Goal: Contribute content

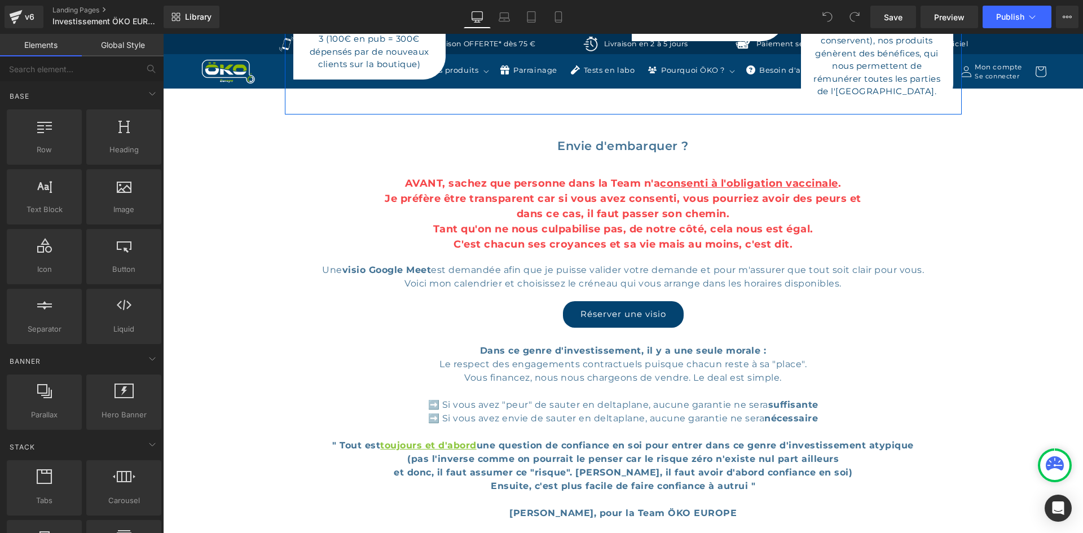
scroll to position [4569, 0]
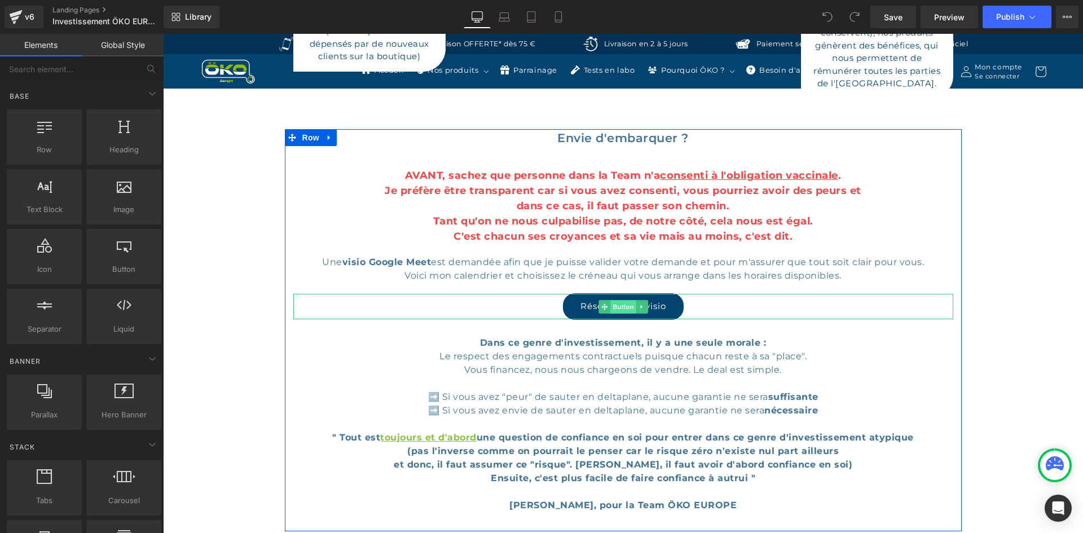
click at [625, 300] on span "Button" at bounding box center [623, 307] width 26 height 14
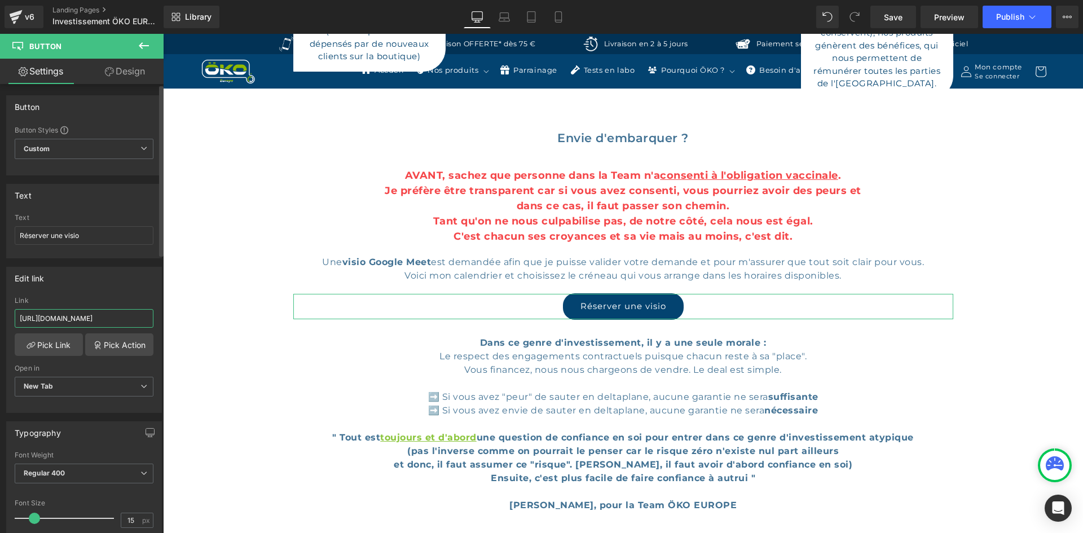
click at [96, 325] on input "[URL][DOMAIN_NAME]" at bounding box center [84, 318] width 139 height 19
paste input "-revendeurs-influenceurs"
type input "[URL][DOMAIN_NAME]"
click at [124, 301] on div "Link" at bounding box center [84, 301] width 139 height 8
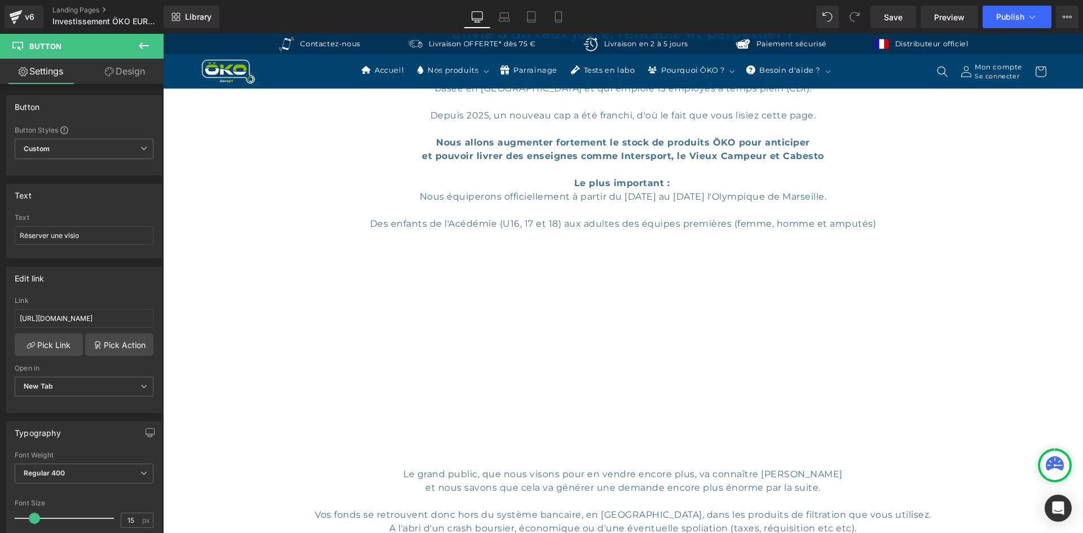
scroll to position [564, 0]
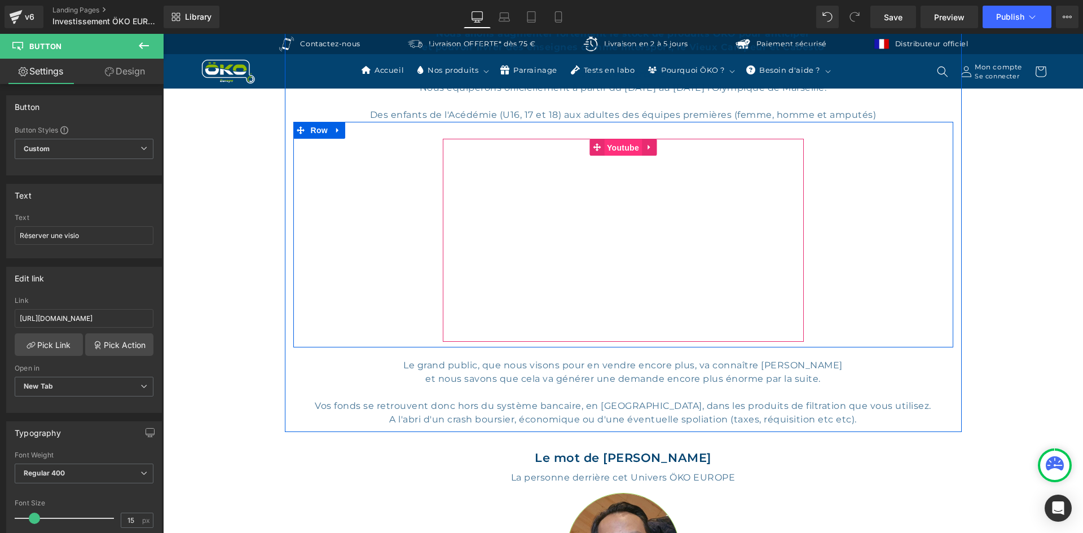
click at [633, 147] on span "Youtube" at bounding box center [623, 147] width 38 height 17
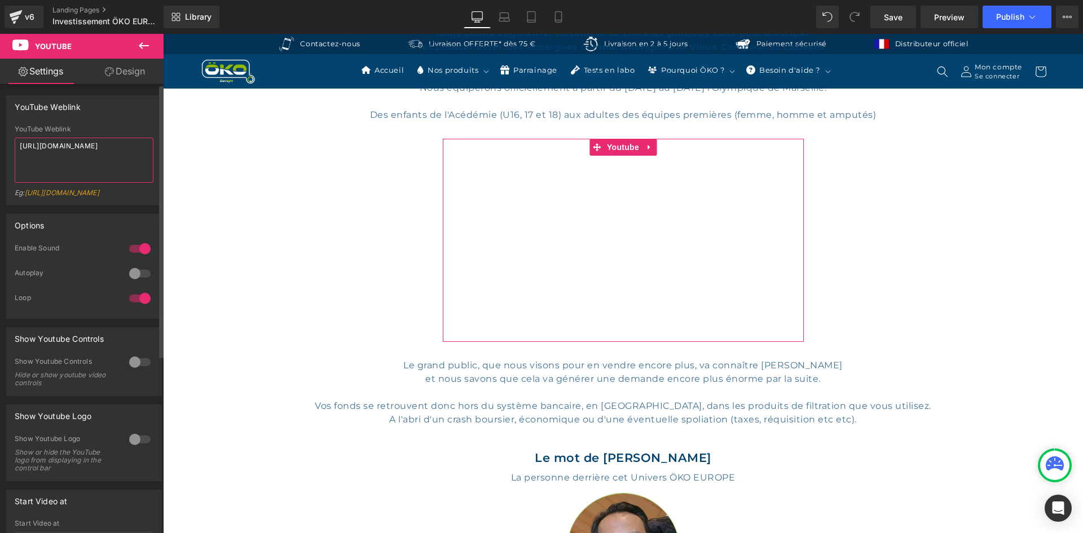
drag, startPoint x: 0, startPoint y: 133, endPoint x: 0, endPoint y: 109, distance: 23.7
click at [0, 109] on div "YouTube Weblink YouTube Weblink [URL][DOMAIN_NAME] Eg: [URL][DOMAIN_NAME]" at bounding box center [84, 146] width 169 height 118
paste textarea "dt_TqlcrOBs"
type textarea "[URL][DOMAIN_NAME]"
click at [93, 129] on div "YouTube Weblink" at bounding box center [84, 129] width 139 height 8
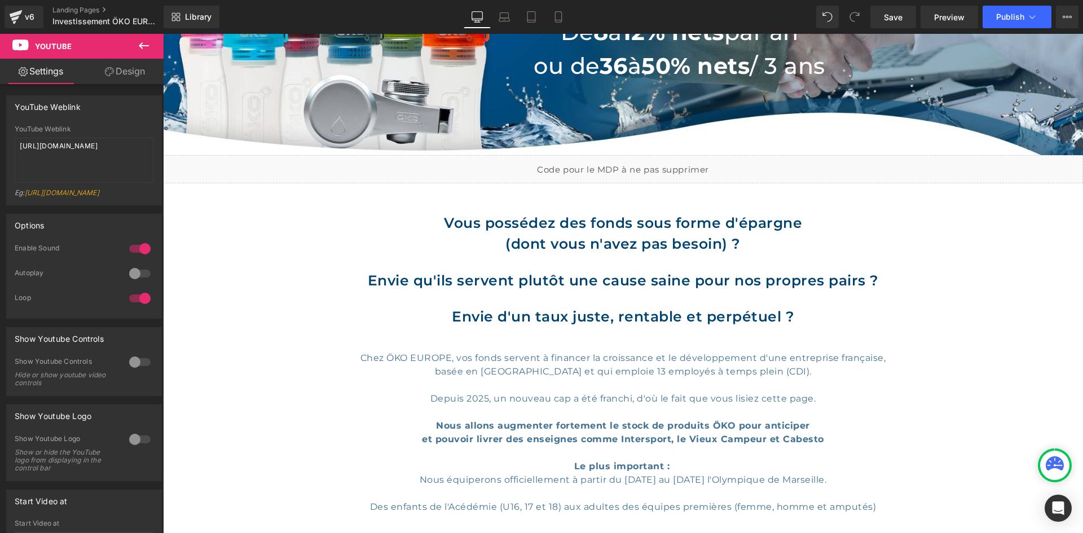
scroll to position [226, 0]
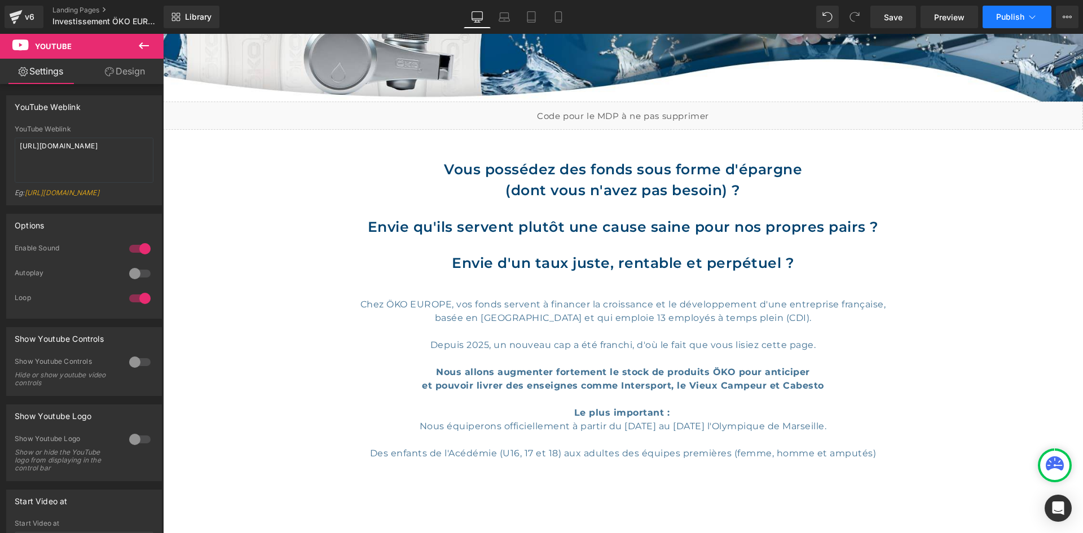
click at [1001, 15] on span "Publish" at bounding box center [1010, 16] width 28 height 9
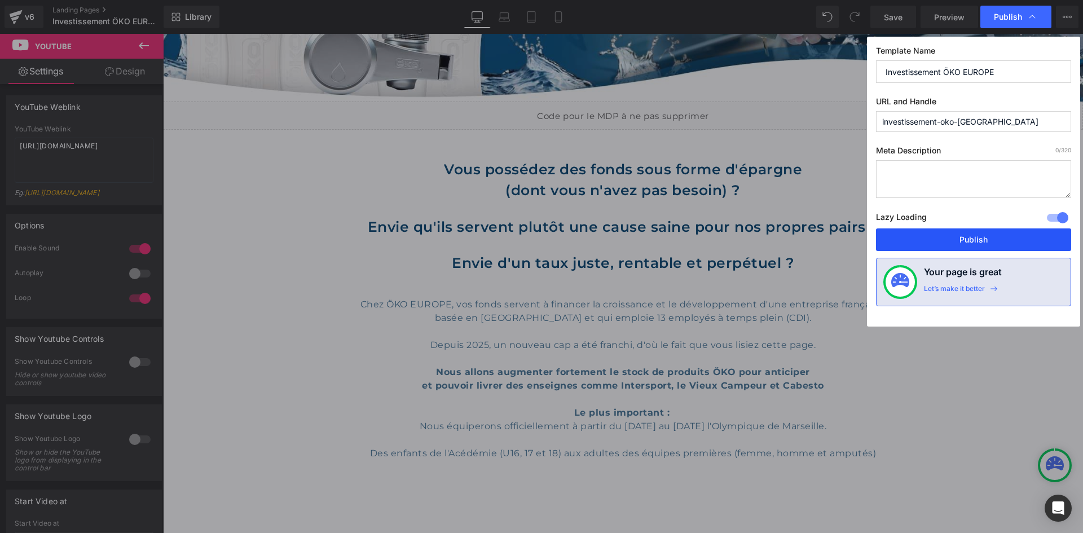
click at [928, 236] on button "Publish" at bounding box center [973, 239] width 195 height 23
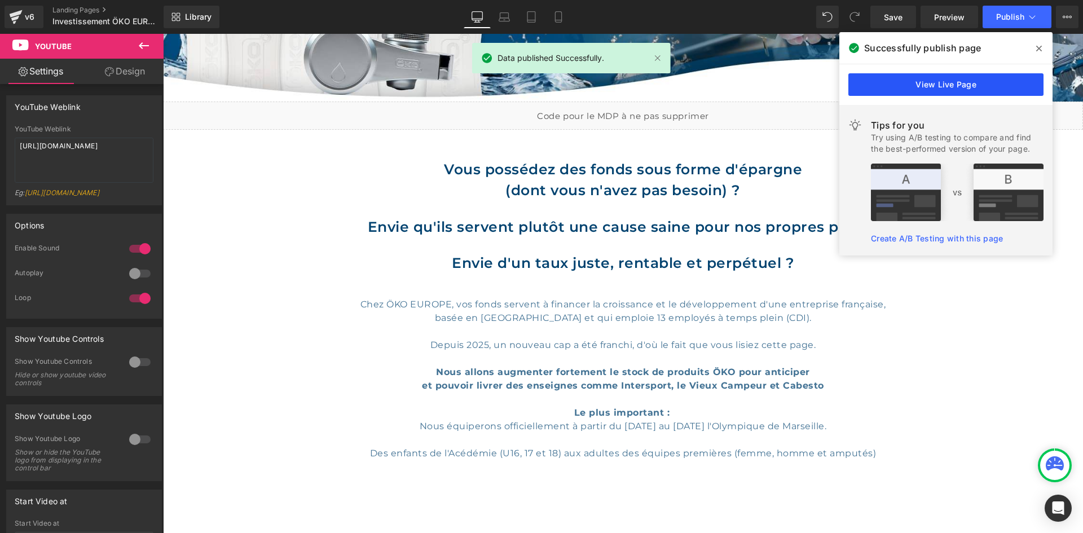
click at [958, 81] on link "View Live Page" at bounding box center [945, 84] width 195 height 23
